Goal: Information Seeking & Learning: Learn about a topic

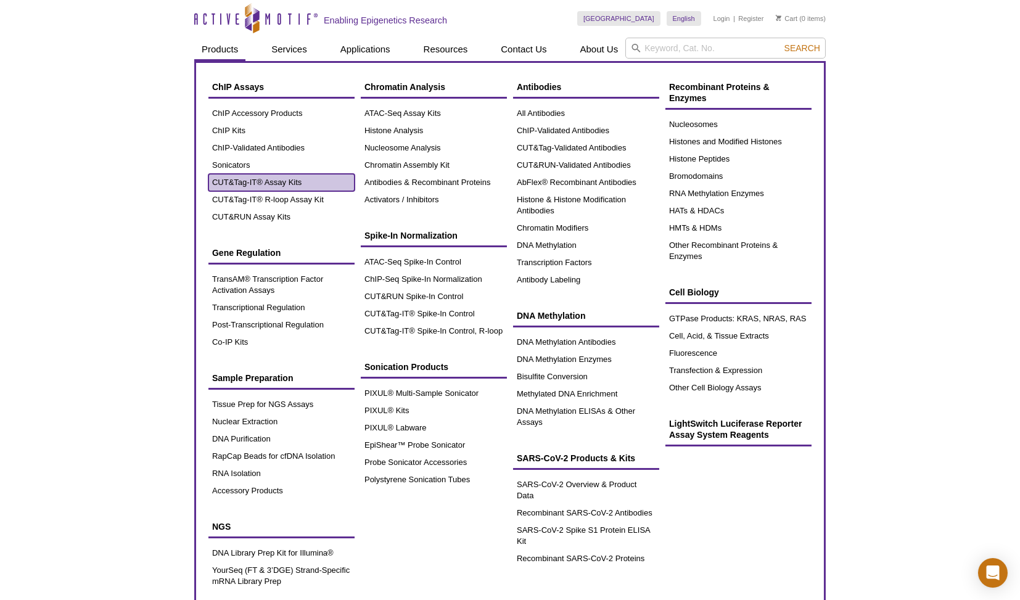
click at [257, 181] on link "CUT&Tag-IT® Assay Kits" at bounding box center [281, 182] width 146 height 17
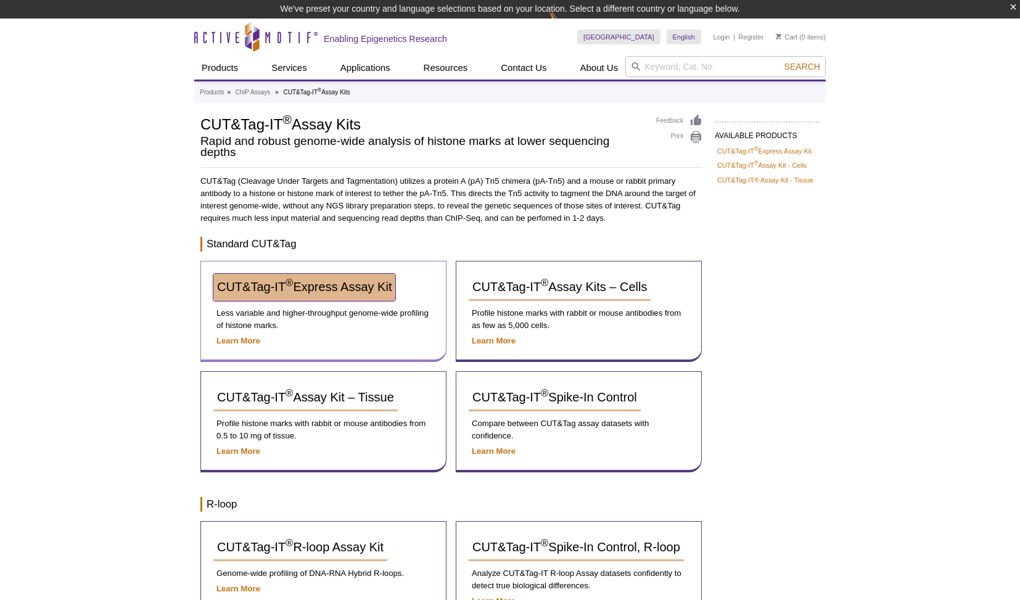
click at [350, 281] on span "CUT&Tag-IT ® Express Assay Kit" at bounding box center [304, 287] width 175 height 14
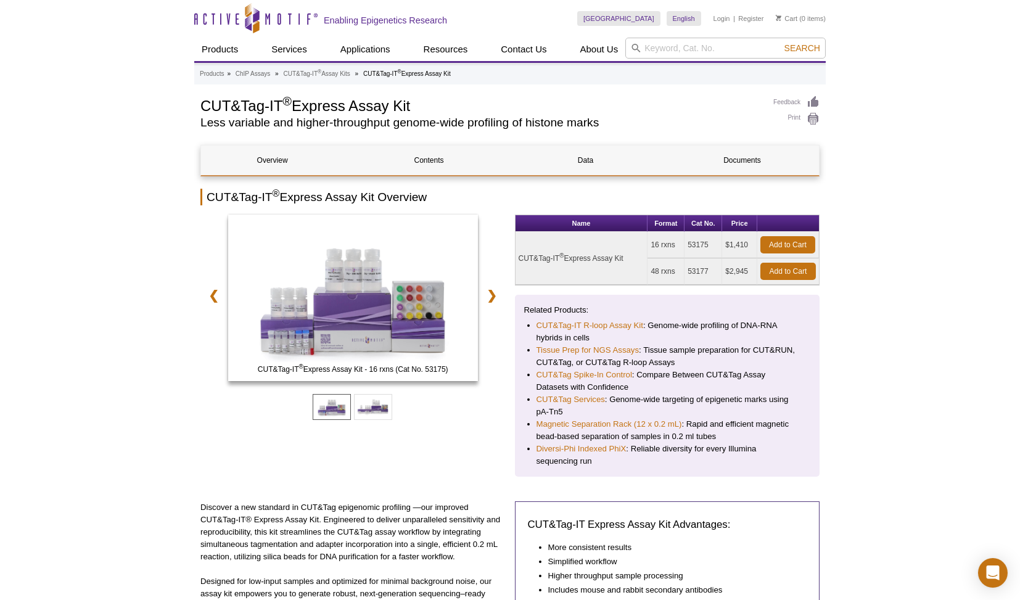
drag, startPoint x: 519, startPoint y: 255, endPoint x: 640, endPoint y: 257, distance: 120.9
click at [640, 257] on td "CUT&Tag-IT ® Express Assay Kit" at bounding box center [582, 258] width 133 height 53
copy td "CUT&Tag-IT ® Express Assay Kit"
drag, startPoint x: 689, startPoint y: 245, endPoint x: 707, endPoint y: 245, distance: 18.5
click at [707, 245] on td "53175" at bounding box center [704, 245] width 38 height 27
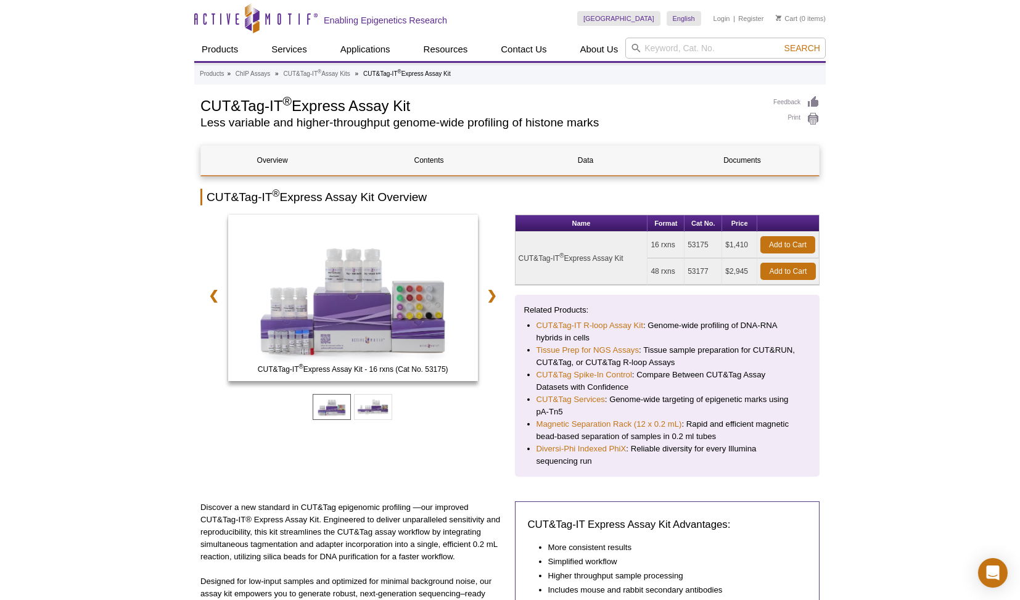
copy td "53175"
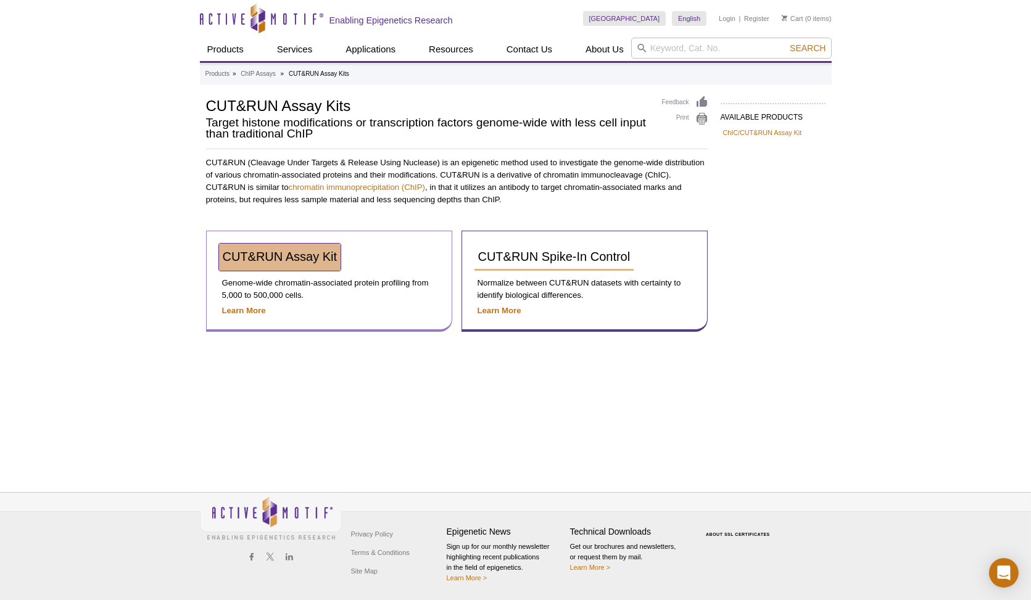
click at [271, 257] on span "CUT&RUN Assay Kit" at bounding box center [280, 257] width 115 height 14
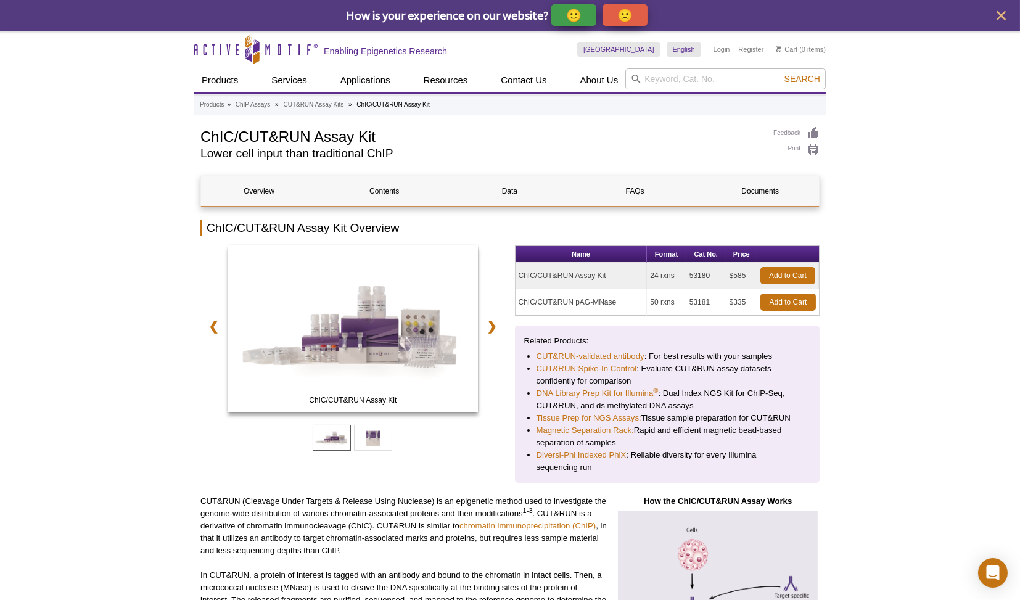
drag, startPoint x: 518, startPoint y: 273, endPoint x: 716, endPoint y: 271, distance: 198.0
click at [716, 271] on tr "ChIC/CUT&RUN Assay Kit 24 rxns 53180 $585 Add to Cart" at bounding box center [668, 276] width 304 height 27
copy tr "ChIC/CUT&RUN Assay Kit 24 rxns 53180"
click at [676, 86] on input "search" at bounding box center [725, 78] width 200 height 21
type input "h3k4me3"
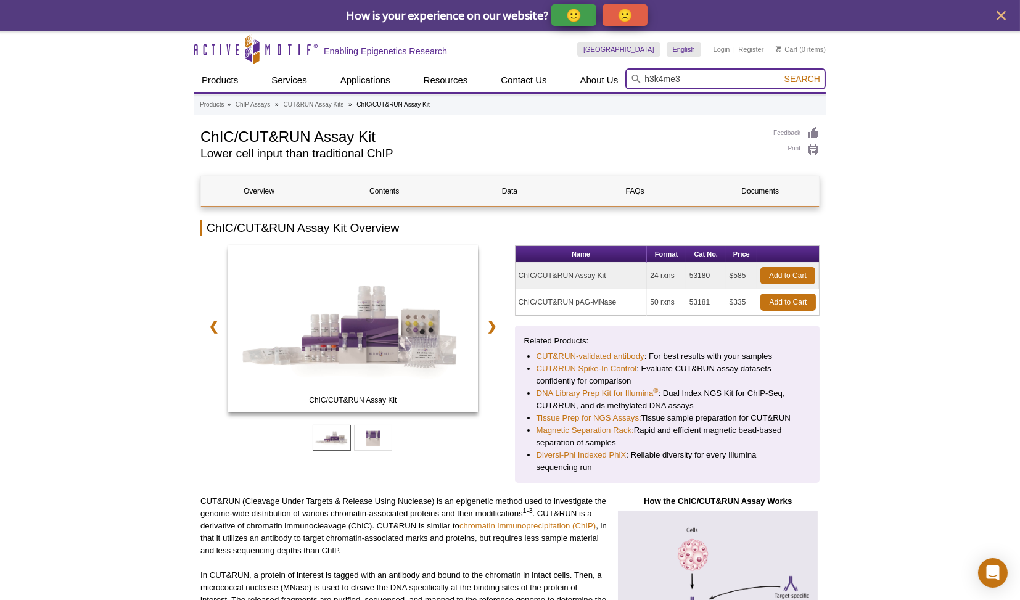
click at [781, 73] on button "Search" at bounding box center [802, 78] width 43 height 11
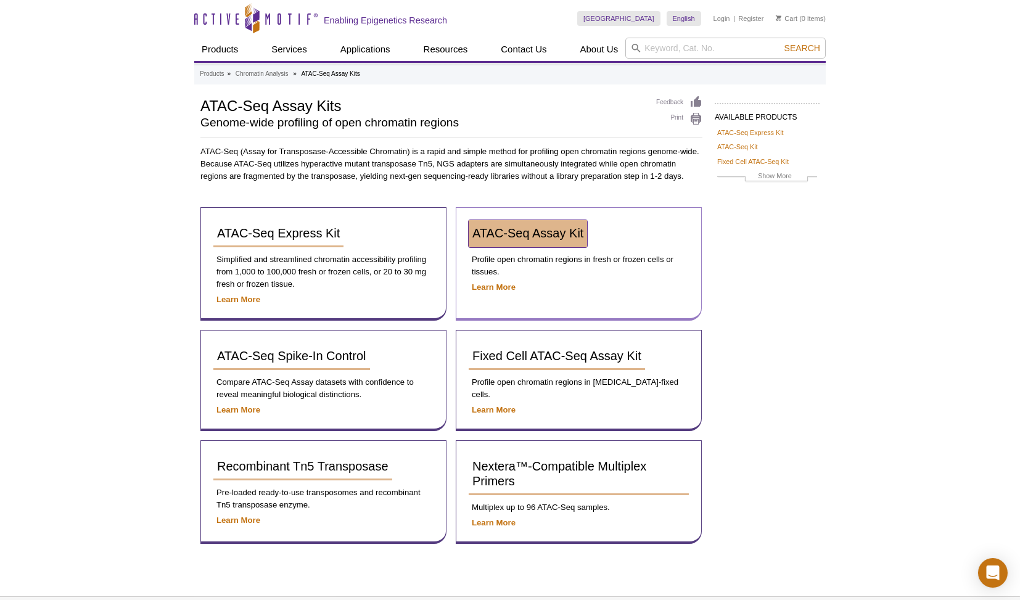
click at [511, 228] on span "ATAC-Seq Assay Kit" at bounding box center [527, 233] width 111 height 14
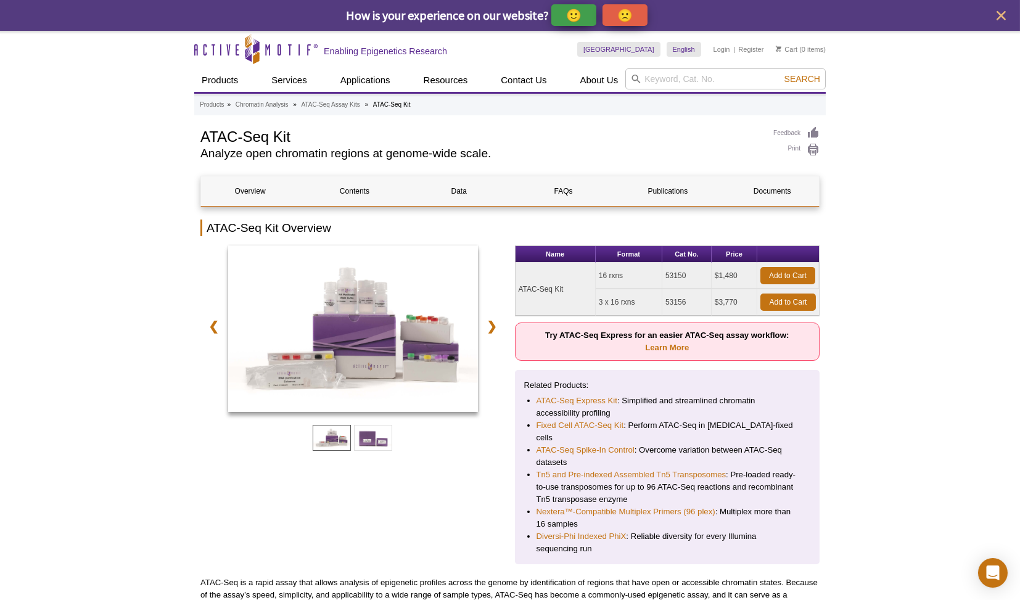
drag, startPoint x: 519, startPoint y: 288, endPoint x: 562, endPoint y: 286, distance: 42.6
click at [562, 286] on td "ATAC-Seq Kit" at bounding box center [556, 289] width 80 height 53
copy td "ATAC-Seq Kit"
drag, startPoint x: 666, startPoint y: 273, endPoint x: 686, endPoint y: 275, distance: 19.8
click at [686, 275] on td "53150" at bounding box center [686, 276] width 49 height 27
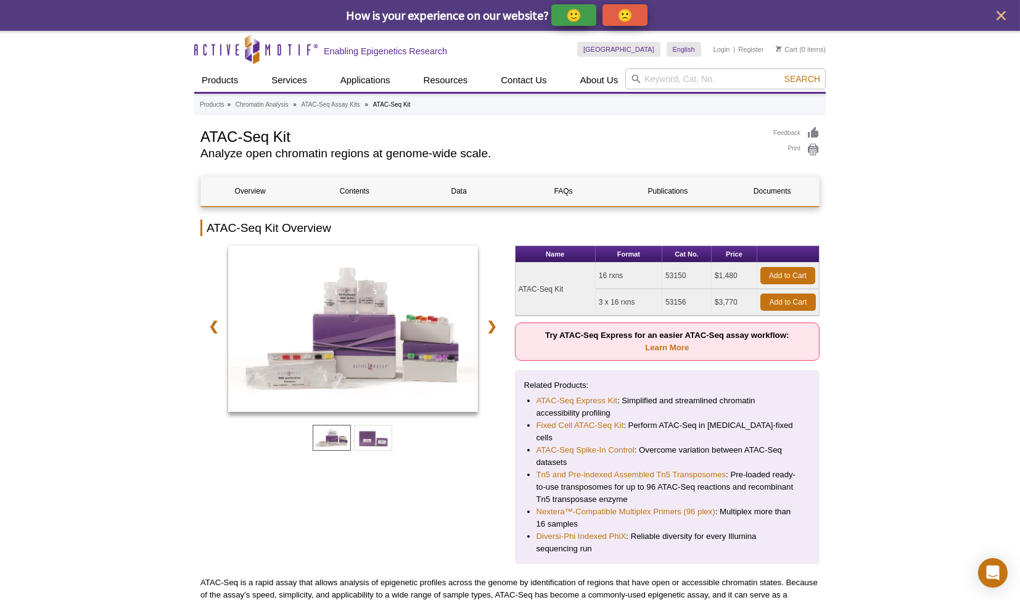
copy td "53150"
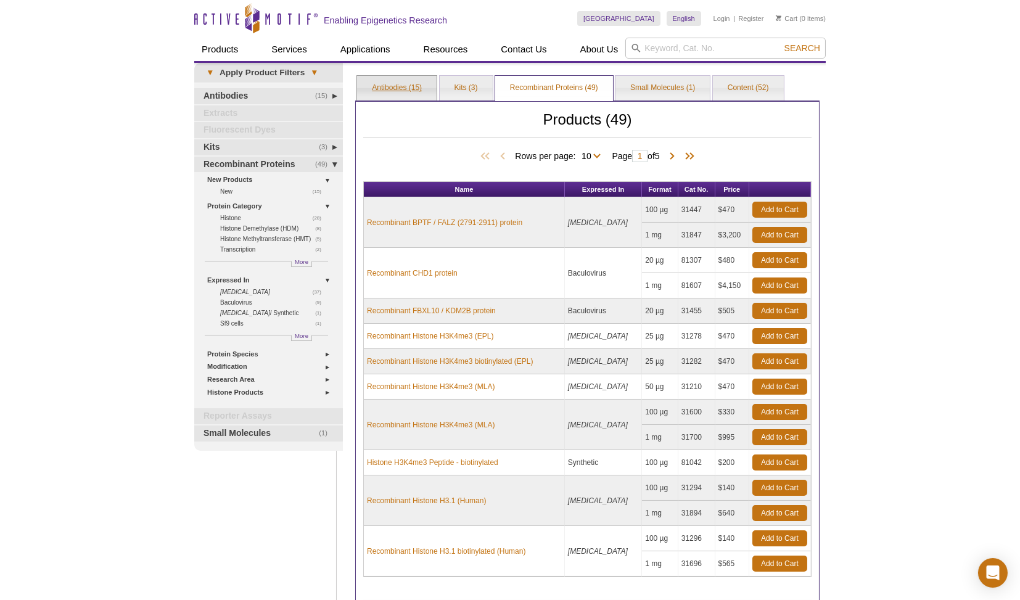
click at [407, 88] on link "Antibodies (15)" at bounding box center [397, 88] width 80 height 25
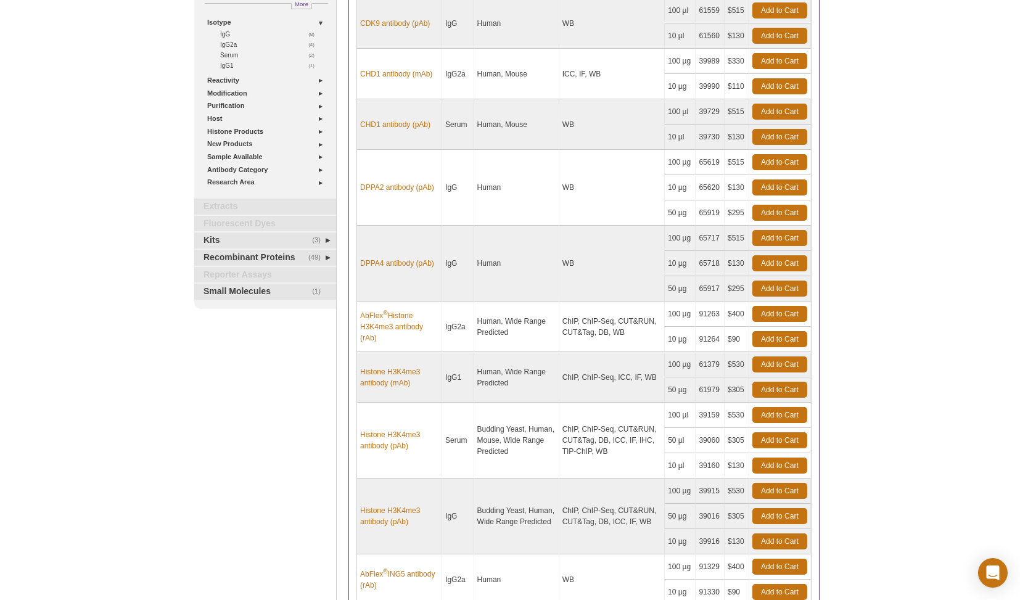
scroll to position [211, 0]
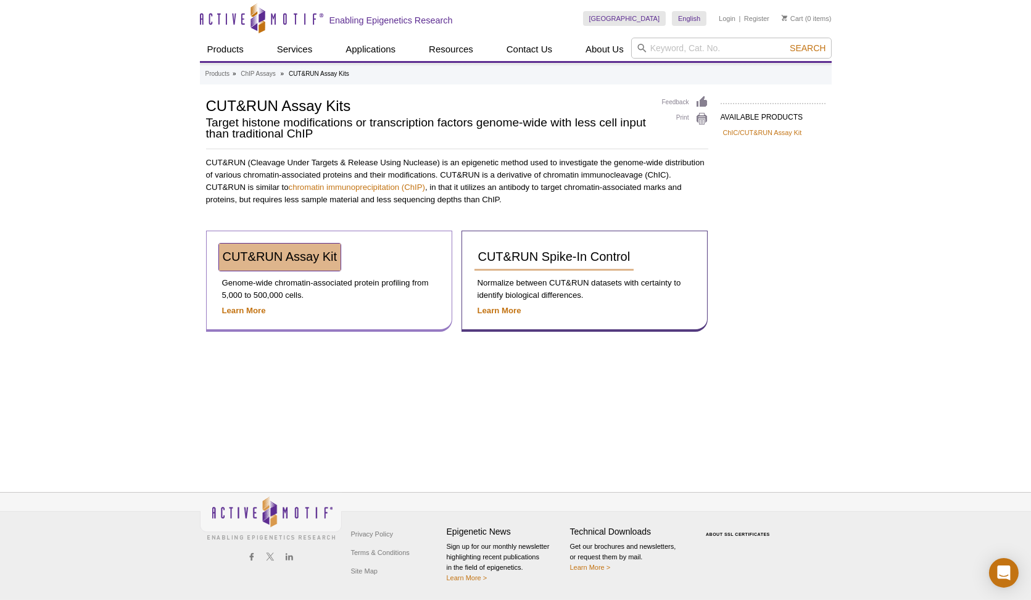
click at [278, 250] on span "CUT&RUN Assay Kit" at bounding box center [280, 257] width 115 height 14
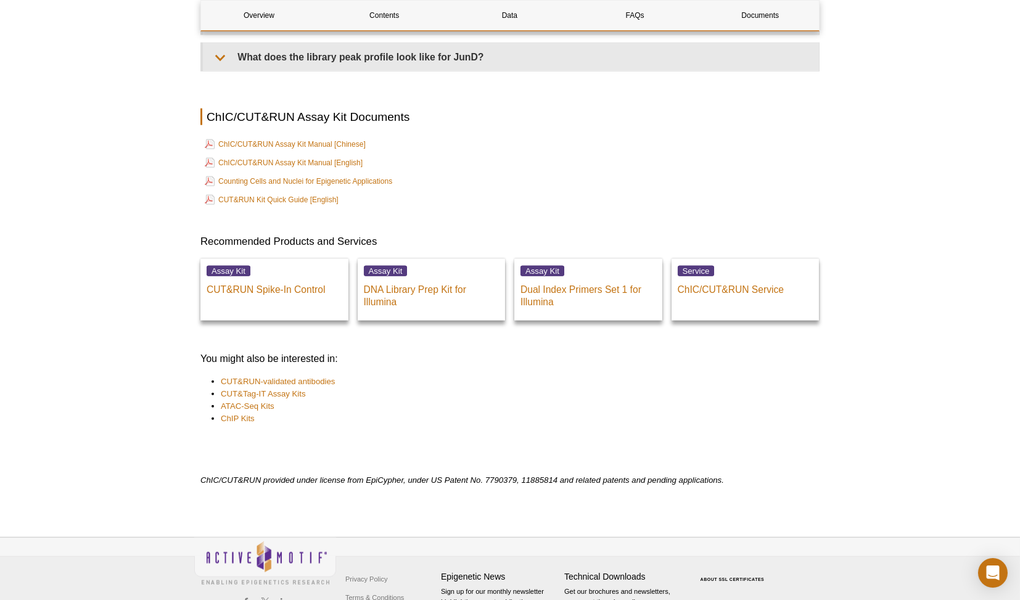
scroll to position [4152, 0]
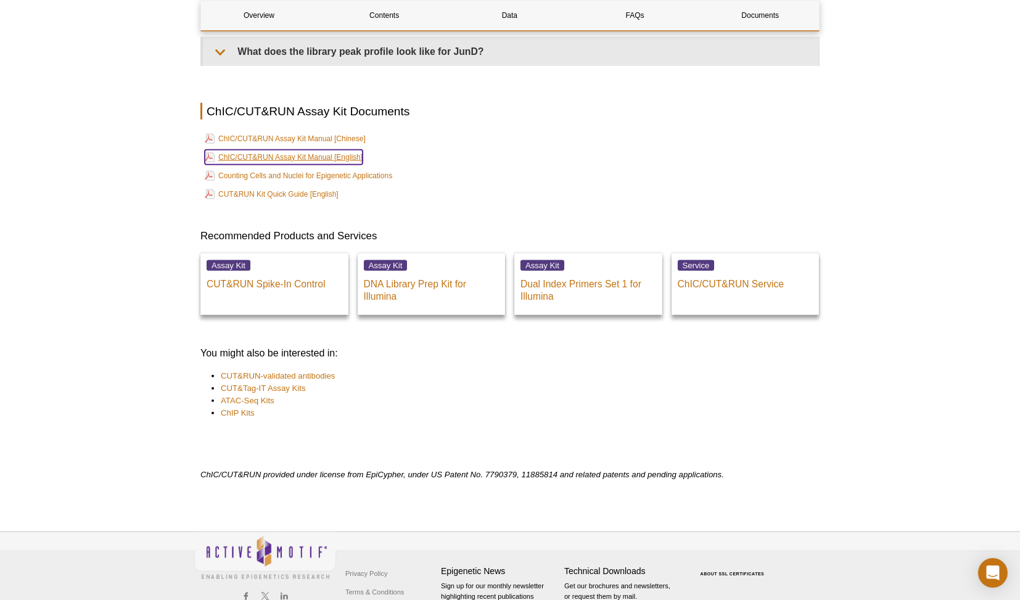
click at [278, 155] on link "ChIC/CUT&RUN Assay Kit Manual [English]" at bounding box center [284, 157] width 158 height 15
